Goal: Check status

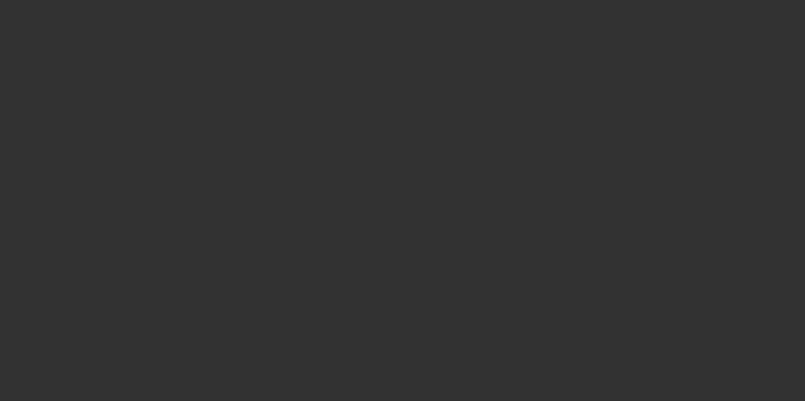
select select "4"
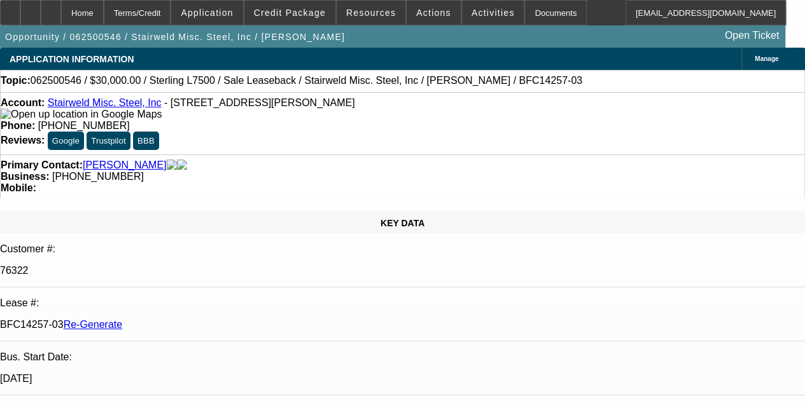
select select "0"
select select "2"
select select "0"
select select "6"
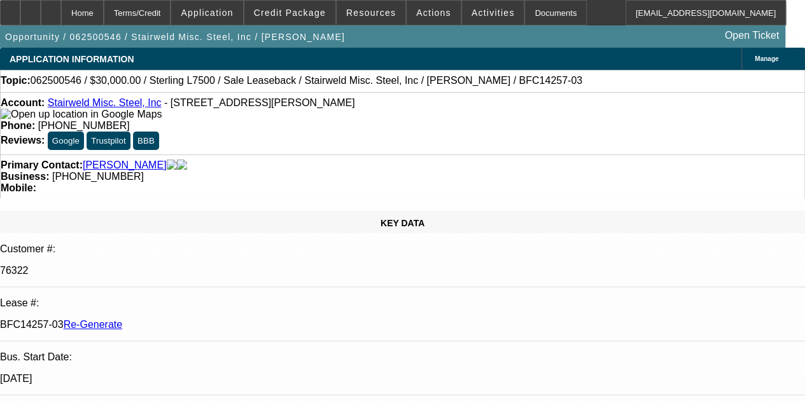
click at [532, 13] on div "Documents" at bounding box center [555, 12] width 62 height 25
click at [61, 7] on div at bounding box center [51, 12] width 20 height 25
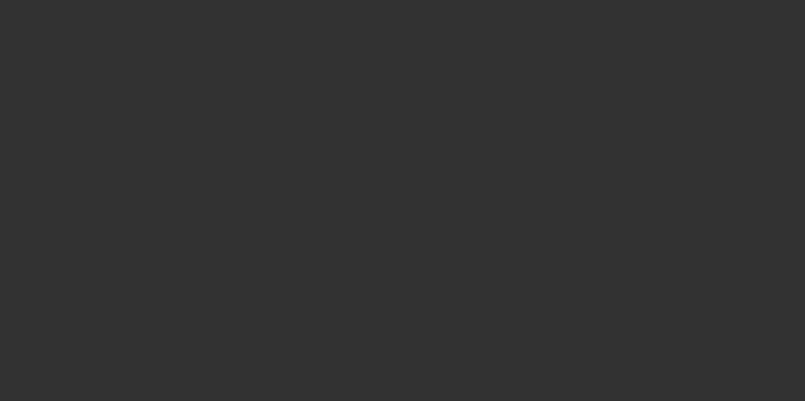
select select "4"
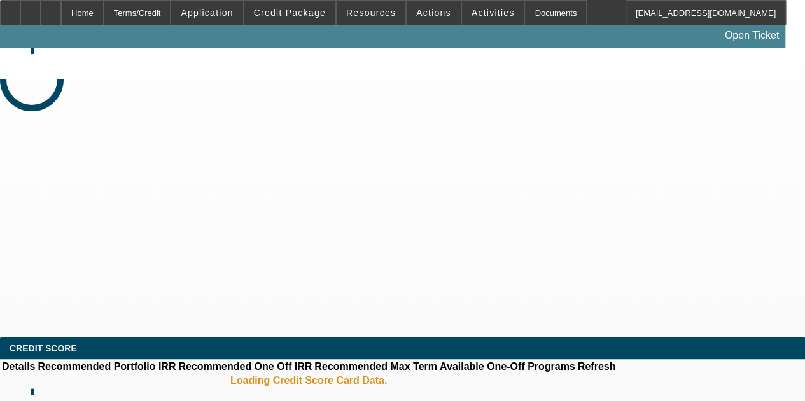
select select "0"
select select "2"
select select "0"
select select "6"
